Goal: Information Seeking & Learning: Learn about a topic

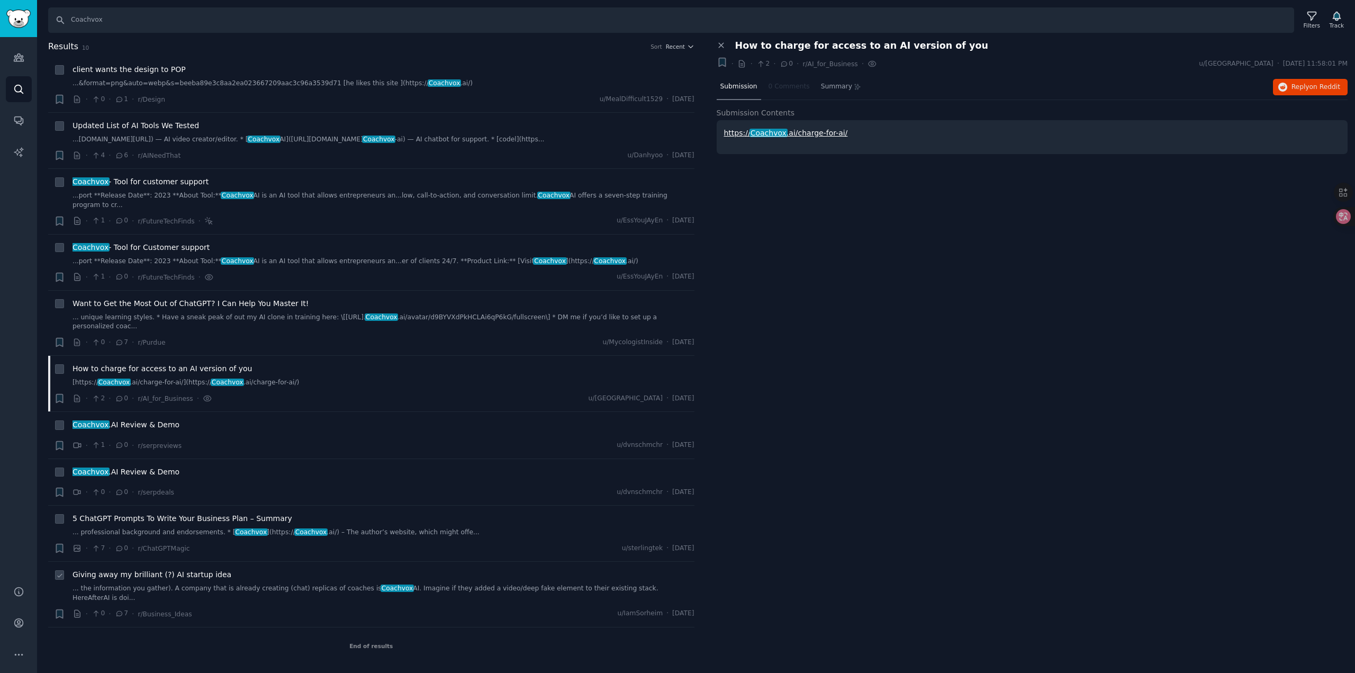
click at [238, 575] on div "Giving away my brilliant (?) AI startup idea ... the information you gather). A…" at bounding box center [384, 594] width 622 height 50
click at [231, 569] on div "Giving away my brilliant (?) AI startup idea ... the information you gather). A…" at bounding box center [384, 585] width 622 height 33
click at [233, 584] on link "... the information you gather). A company that is already creating (chat) repl…" at bounding box center [384, 593] width 622 height 19
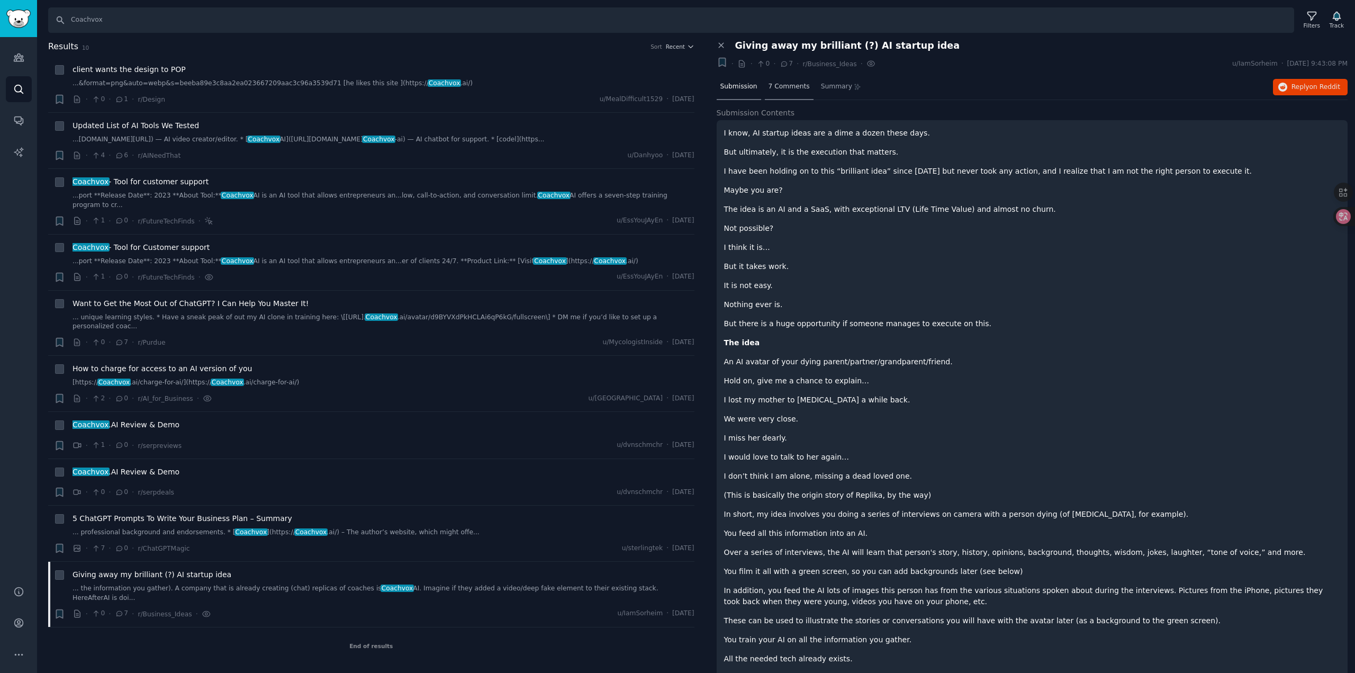
click at [774, 92] on div "7 Comments" at bounding box center [789, 87] width 49 height 25
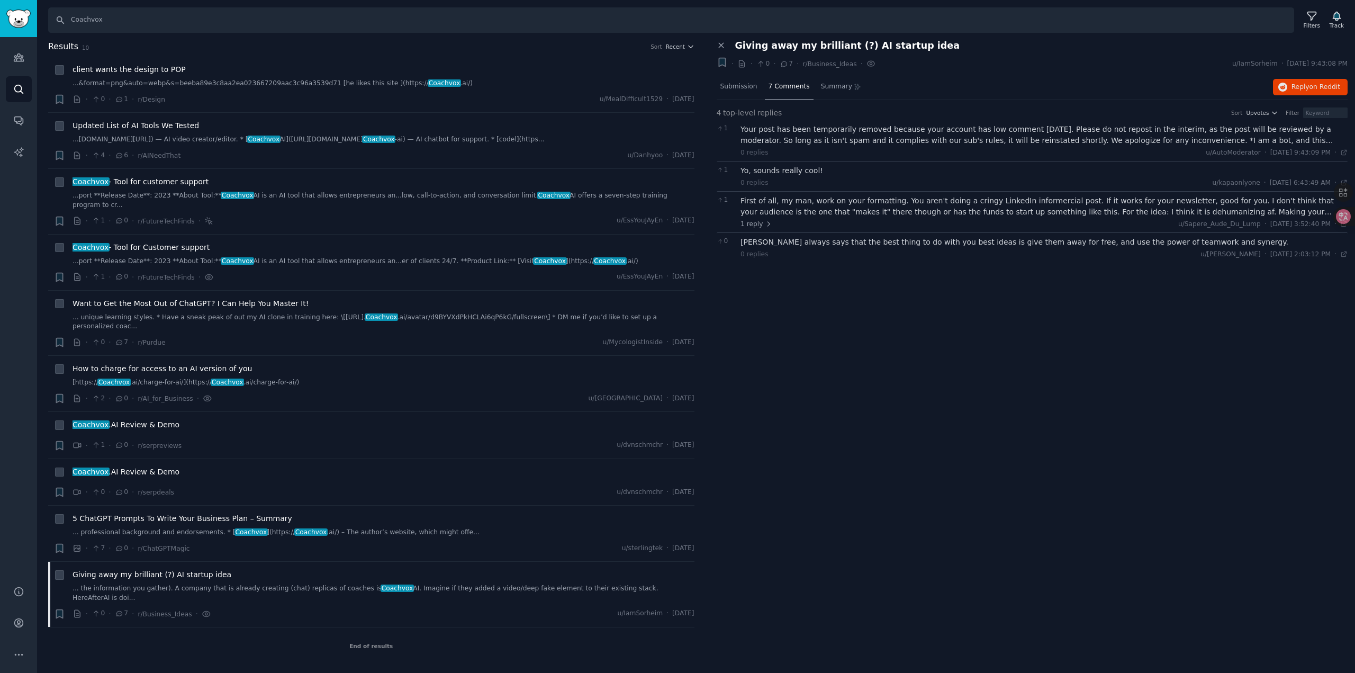
click at [851, 207] on div "First of all, my man, work on your formatting. You aren't doing a cringy Linked…" at bounding box center [1044, 206] width 607 height 22
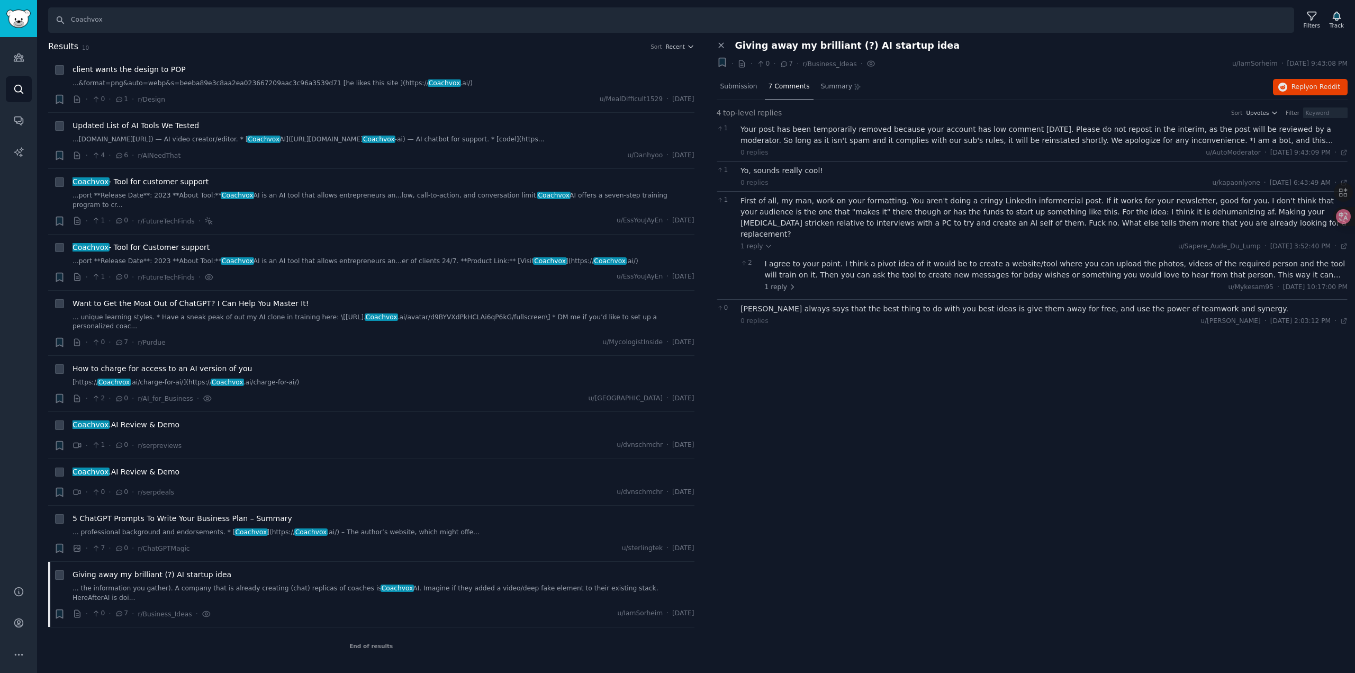
click at [867, 303] on div "[PERSON_NAME] always says that the best thing to do with you best ideas is give…" at bounding box center [1044, 308] width 607 height 11
